Goal: Entertainment & Leisure: Consume media (video, audio)

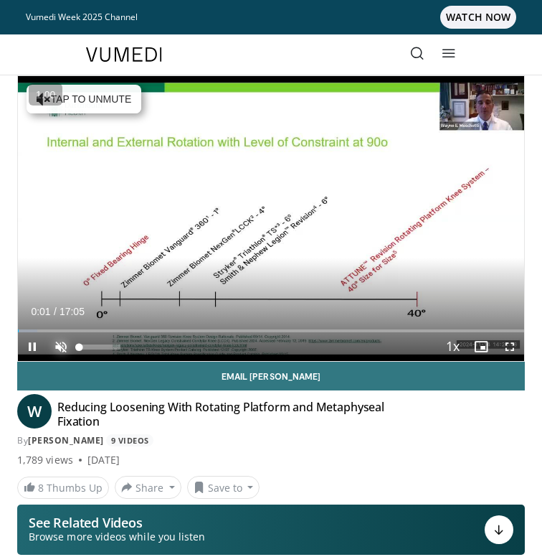
click at [62, 344] on span "Video Player" at bounding box center [61, 346] width 29 height 29
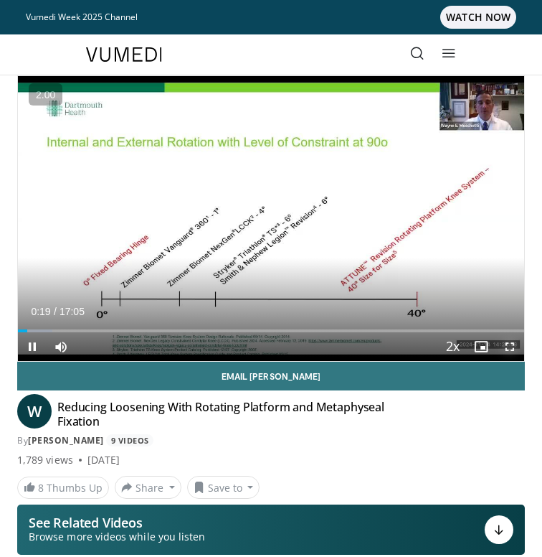
click at [513, 344] on span "Video Player" at bounding box center [510, 346] width 29 height 29
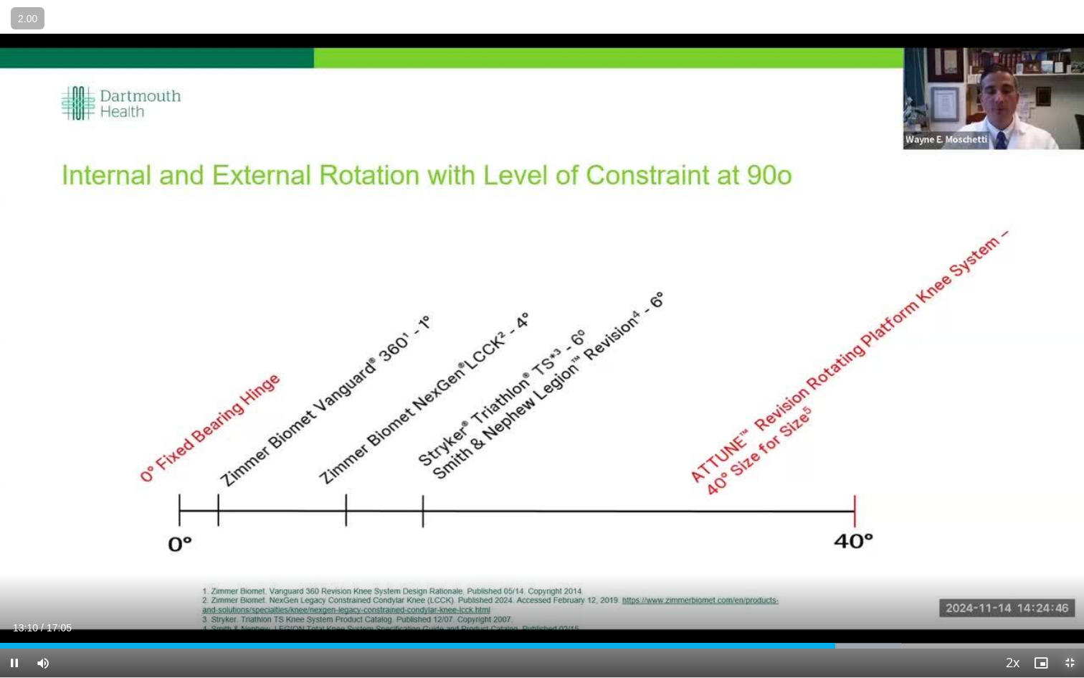
click at [541, 556] on span "Video Player" at bounding box center [1070, 662] width 29 height 29
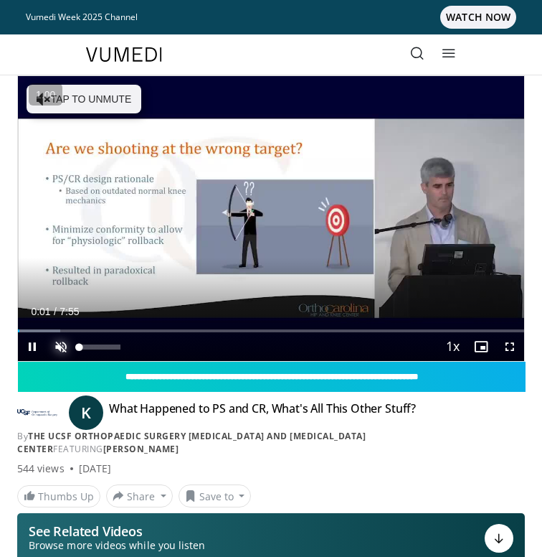
click at [63, 342] on span "Video Player" at bounding box center [61, 346] width 29 height 29
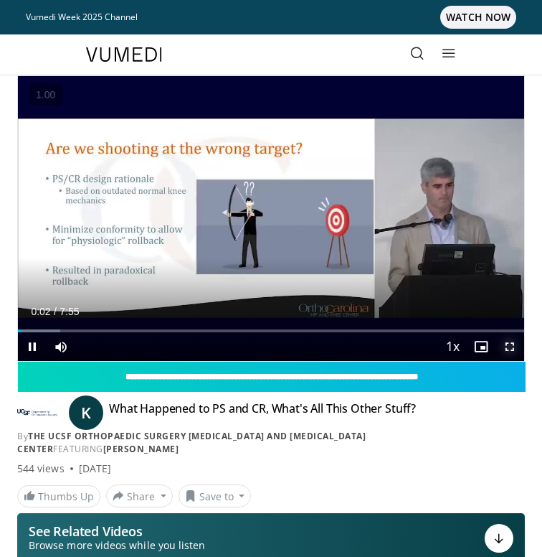
click at [519, 354] on span "Video Player" at bounding box center [510, 346] width 29 height 29
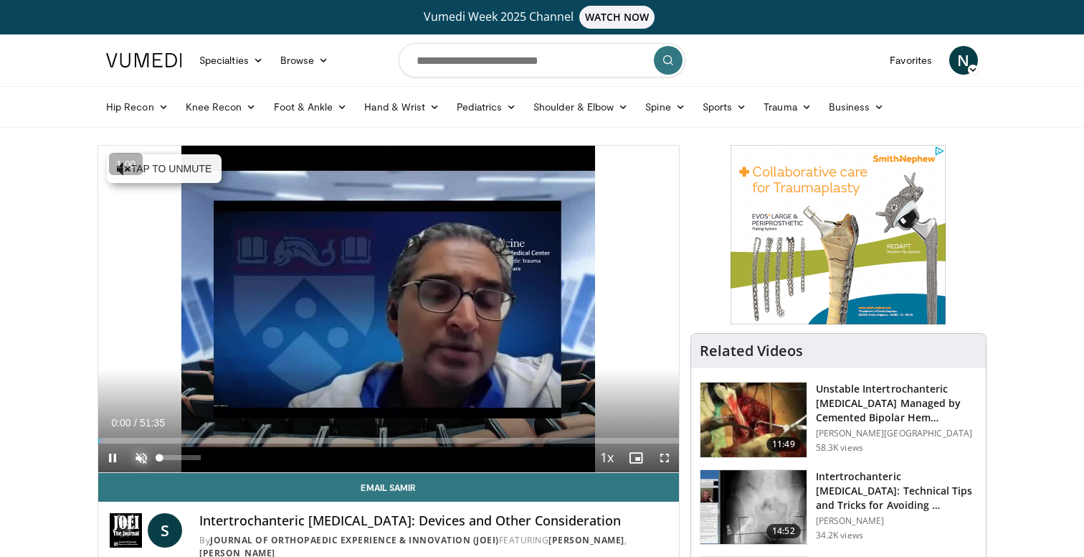
click at [143, 464] on span "Video Player" at bounding box center [141, 457] width 29 height 29
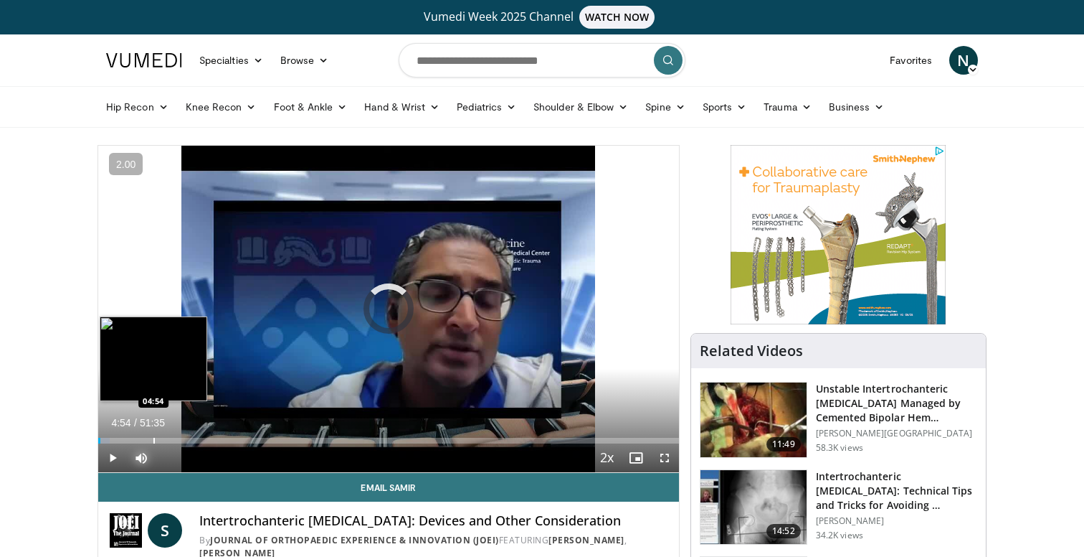
click at [153, 442] on div "Progress Bar" at bounding box center [153, 440] width 1 height 6
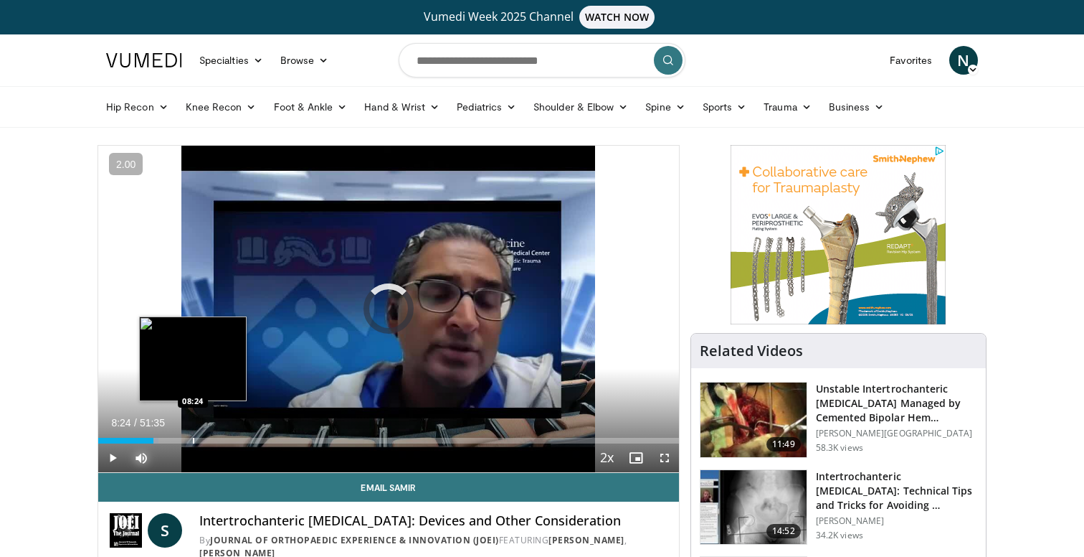
click at [193, 443] on div "Progress Bar" at bounding box center [193, 440] width 1 height 6
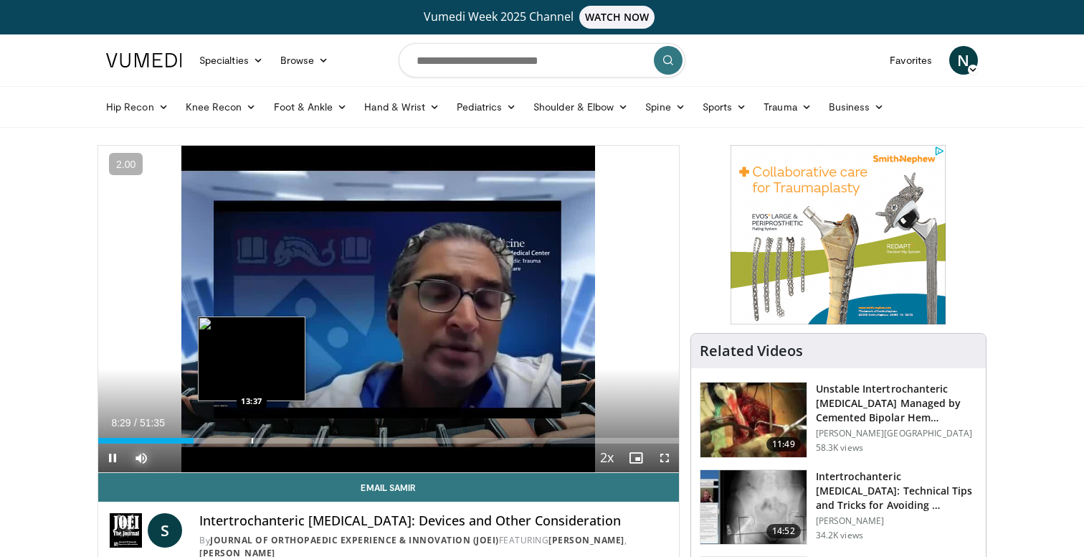
click at [252, 441] on div "Progress Bar" at bounding box center [252, 440] width 1 height 6
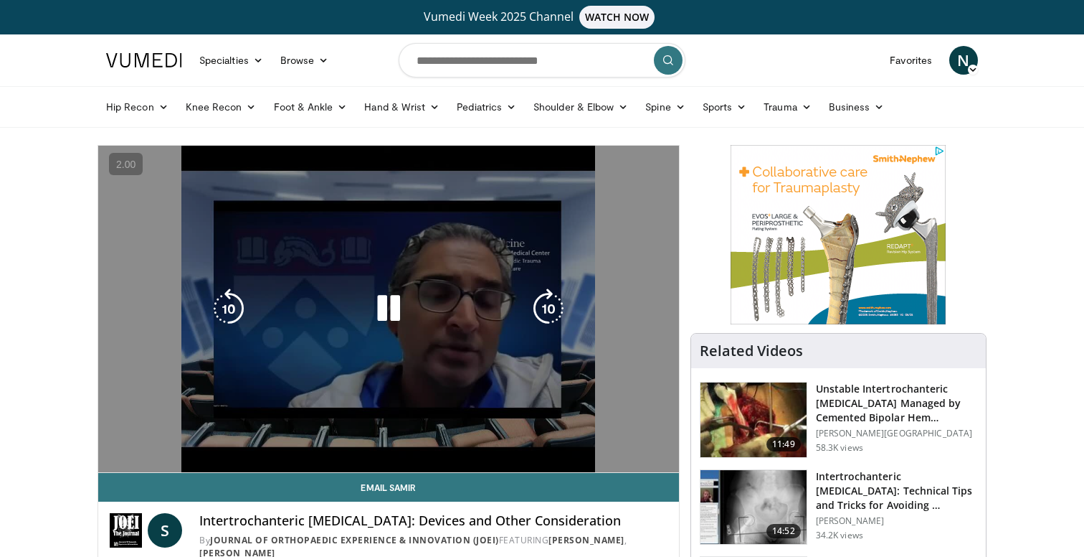
click at [295, 445] on video-js "**********" at bounding box center [388, 309] width 581 height 327
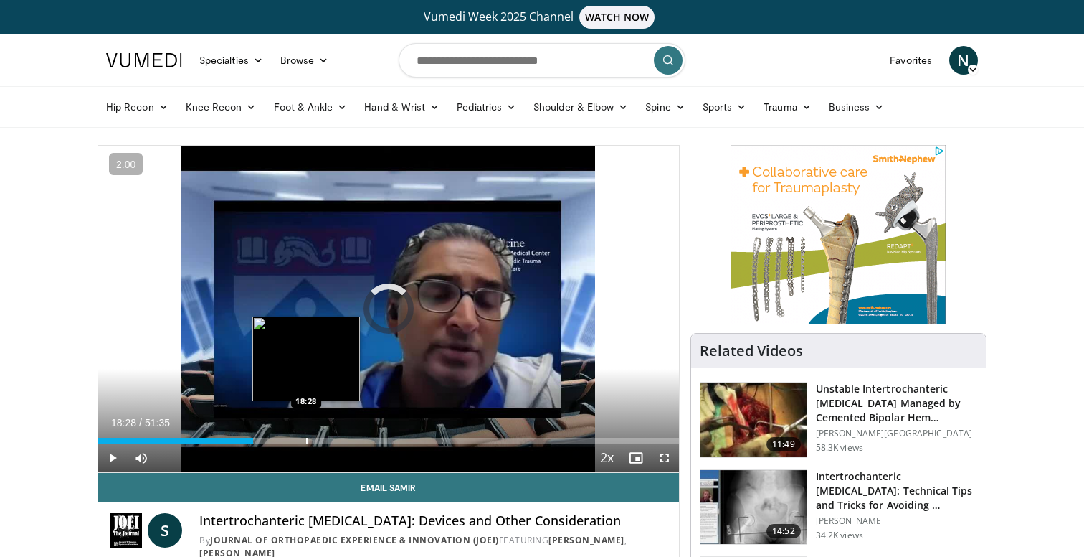
click at [306, 439] on div "Progress Bar" at bounding box center [306, 440] width 1 height 6
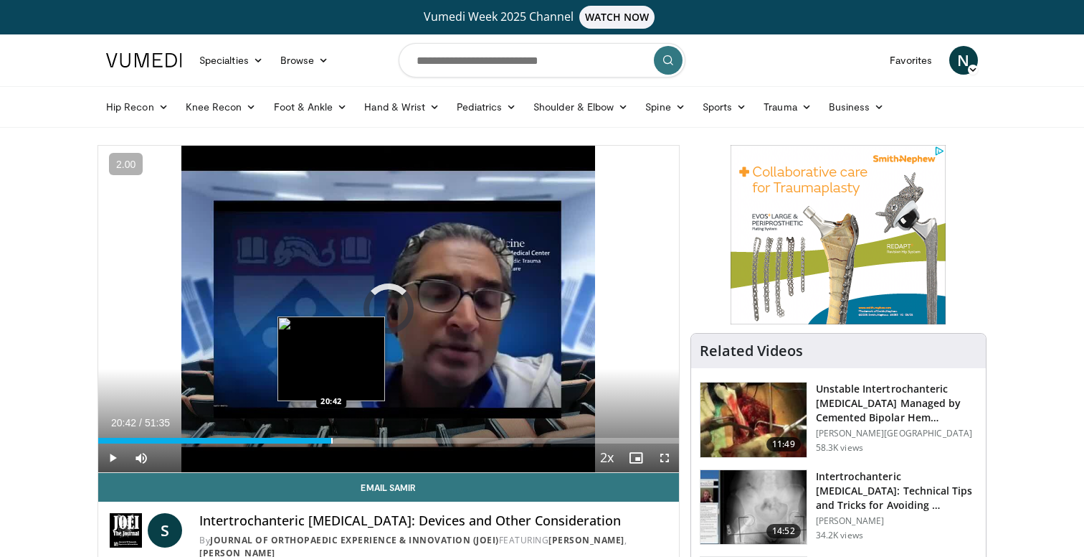
click at [331, 440] on div "Progress Bar" at bounding box center [331, 440] width 1 height 6
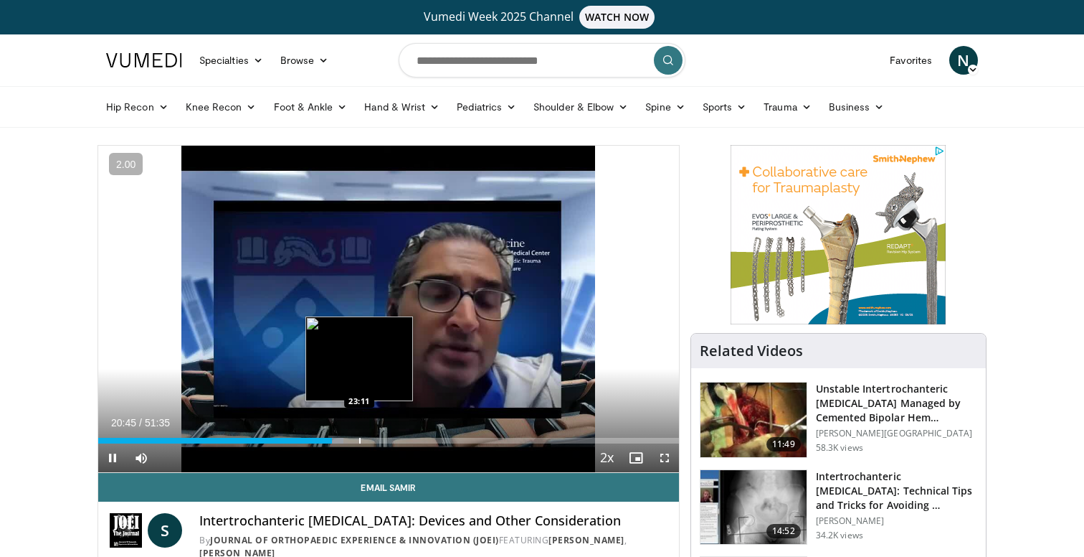
click at [359, 439] on div "Progress Bar" at bounding box center [359, 440] width 1 height 6
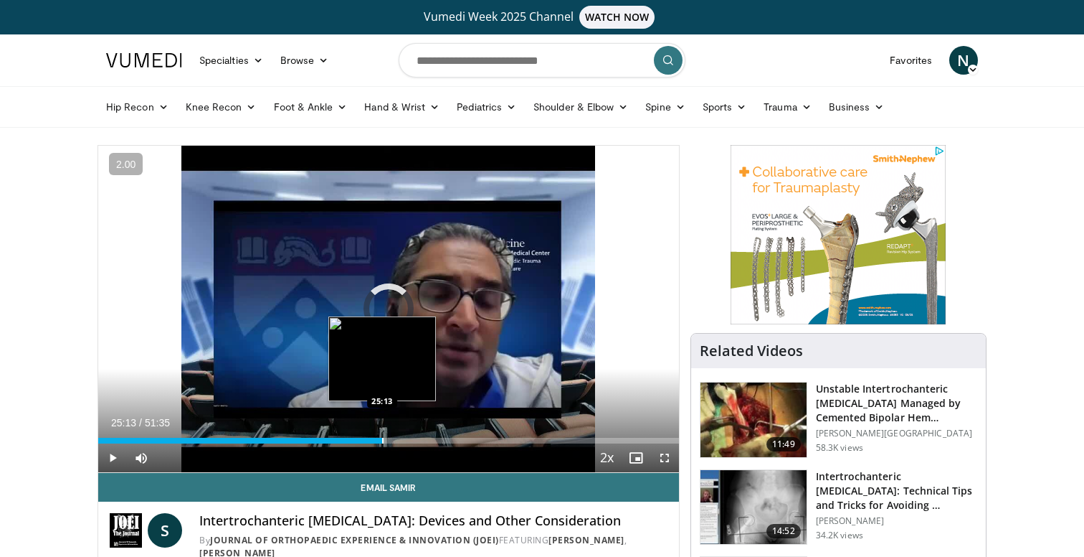
click at [382, 440] on div "Progress Bar" at bounding box center [382, 440] width 1 height 6
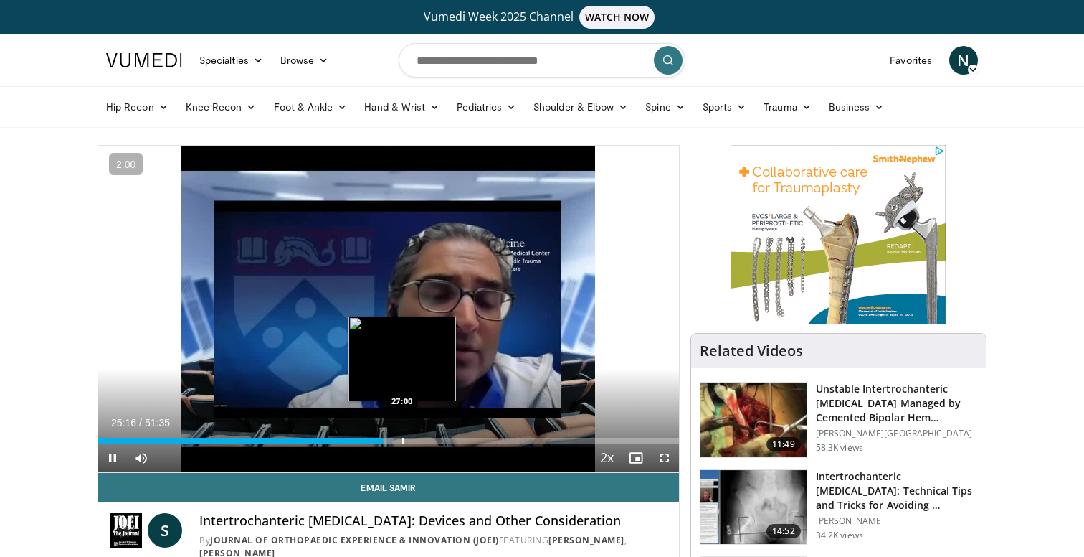
click at [402, 441] on div "Progress Bar" at bounding box center [402, 440] width 1 height 6
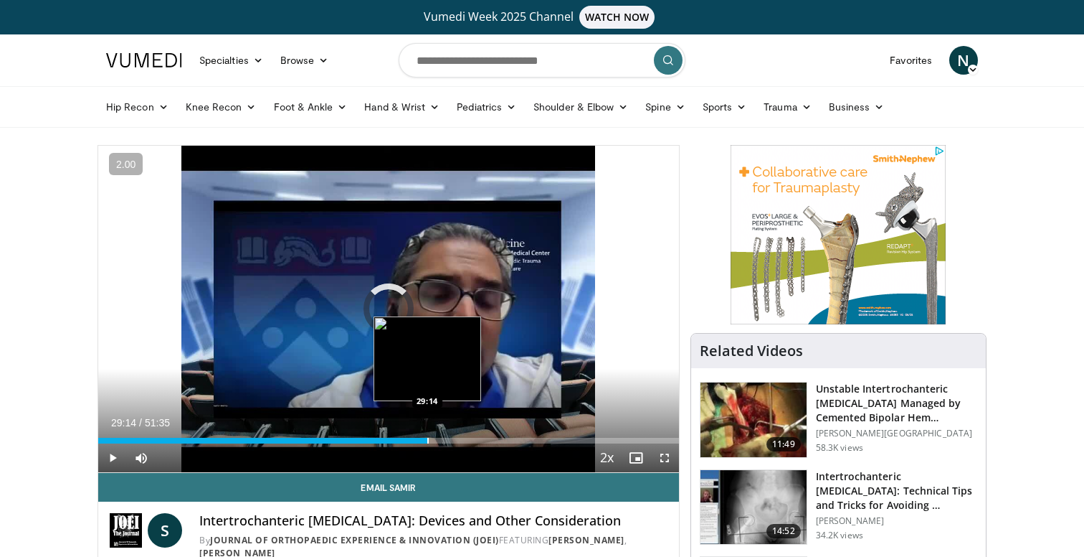
click at [427, 442] on div "Progress Bar" at bounding box center [427, 440] width 1 height 6
